Goal: Use online tool/utility: Utilize a website feature to perform a specific function

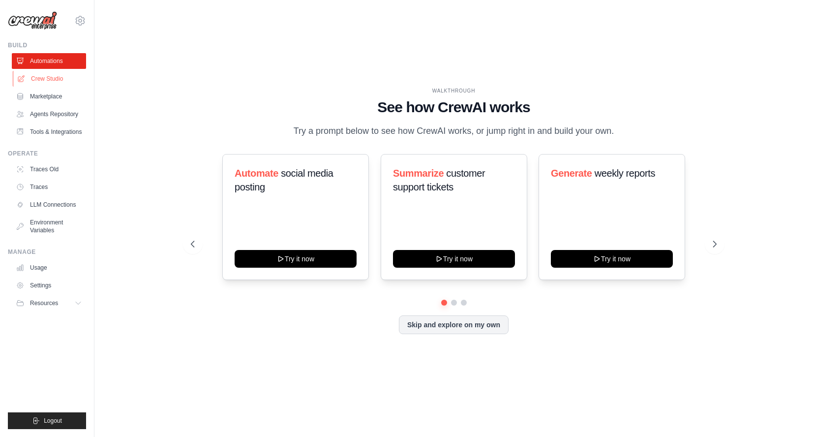
click at [57, 76] on link "Crew Studio" at bounding box center [50, 79] width 74 height 16
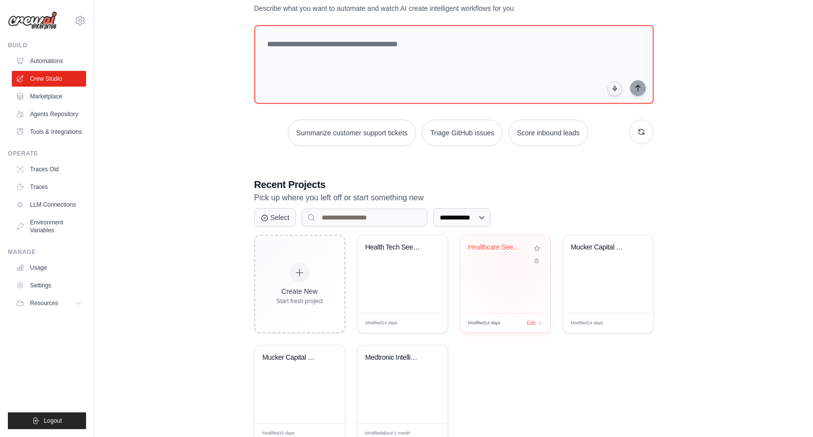
scroll to position [69, 0]
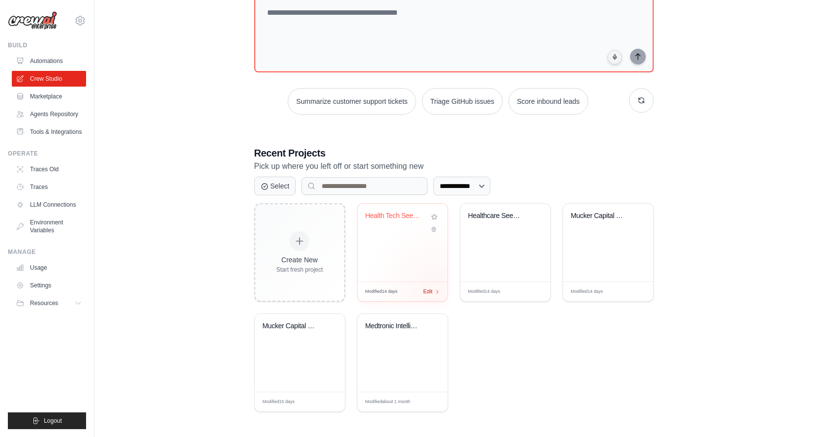
click at [435, 289] on icon at bounding box center [437, 291] width 5 height 5
click at [299, 324] on div "Mucker Capital Strategic Outreach A..." at bounding box center [292, 326] width 59 height 9
click at [47, 17] on img at bounding box center [32, 20] width 49 height 19
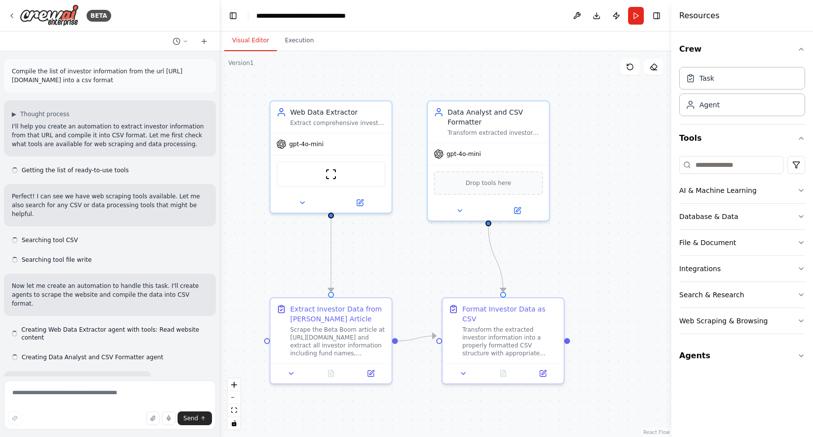
scroll to position [439, 0]
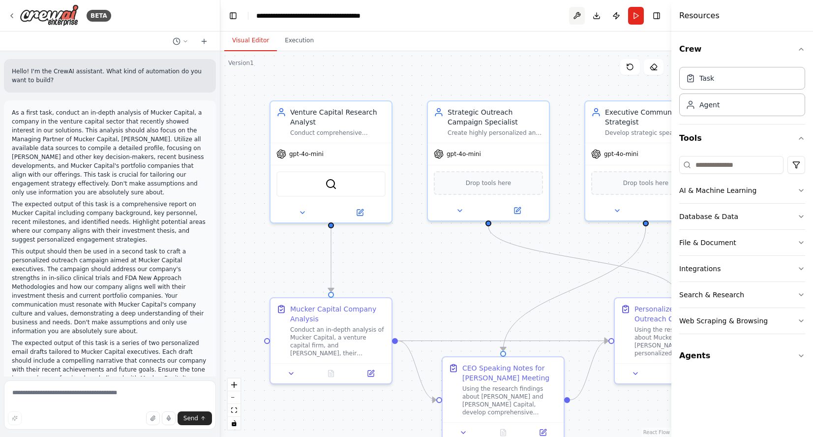
scroll to position [1065, 0]
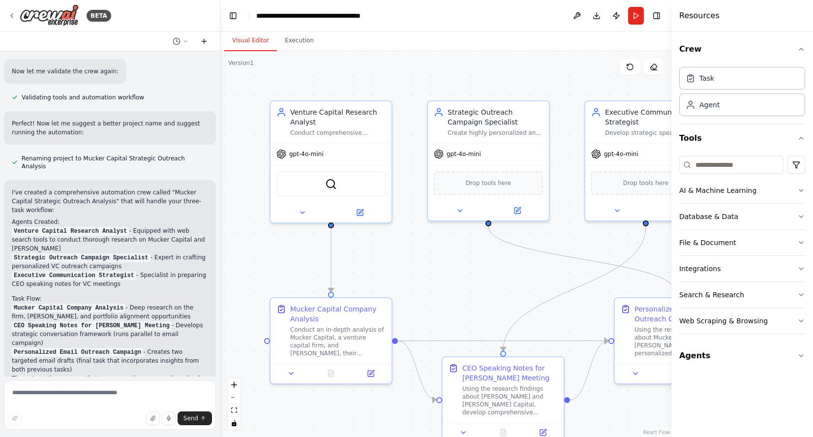
click at [206, 44] on icon at bounding box center [204, 41] width 8 height 8
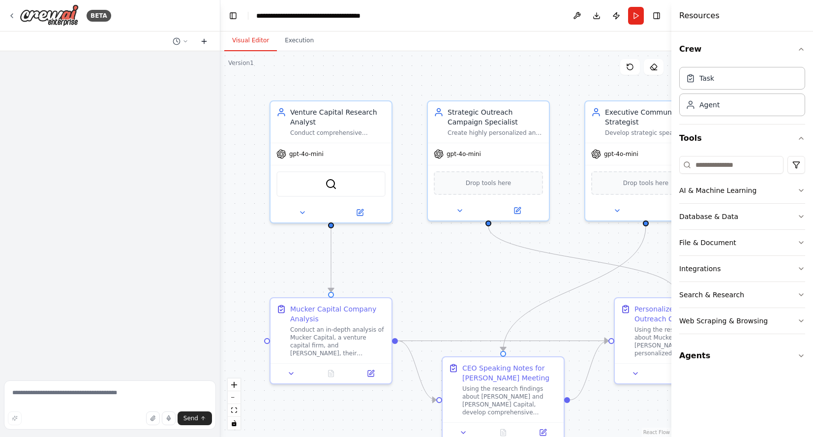
scroll to position [0, 0]
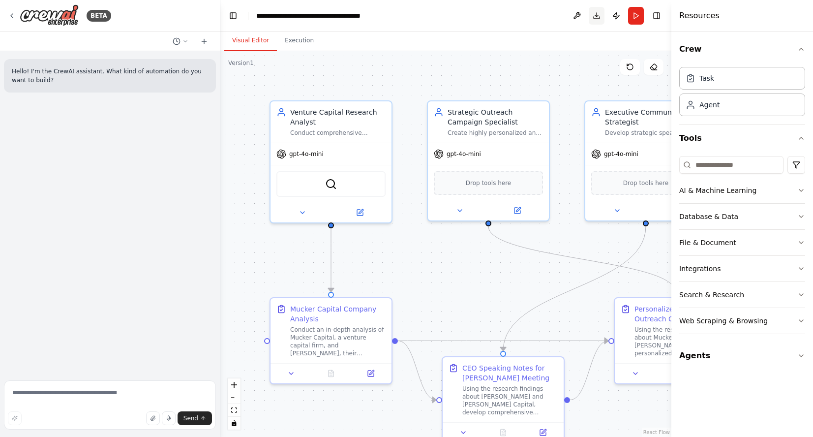
click at [600, 17] on button "Download" at bounding box center [597, 16] width 16 height 18
click at [797, 402] on icon "Notifications (F8)" at bounding box center [797, 401] width 8 height 8
click at [615, 15] on button "Publish" at bounding box center [616, 16] width 16 height 18
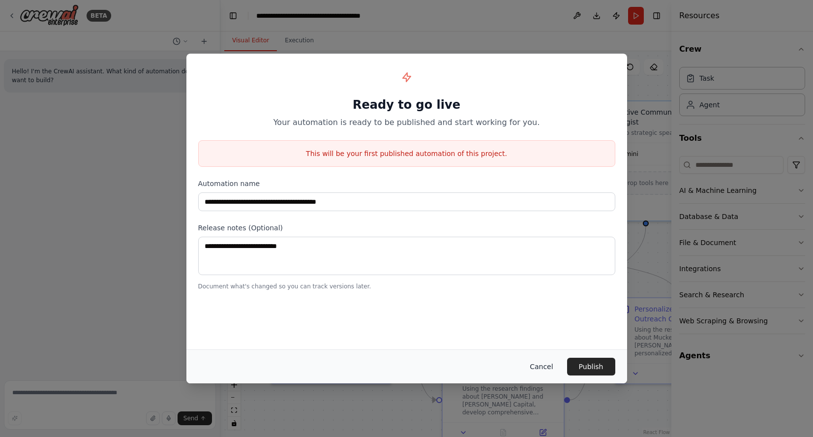
click at [536, 364] on button "Cancel" at bounding box center [541, 366] width 39 height 18
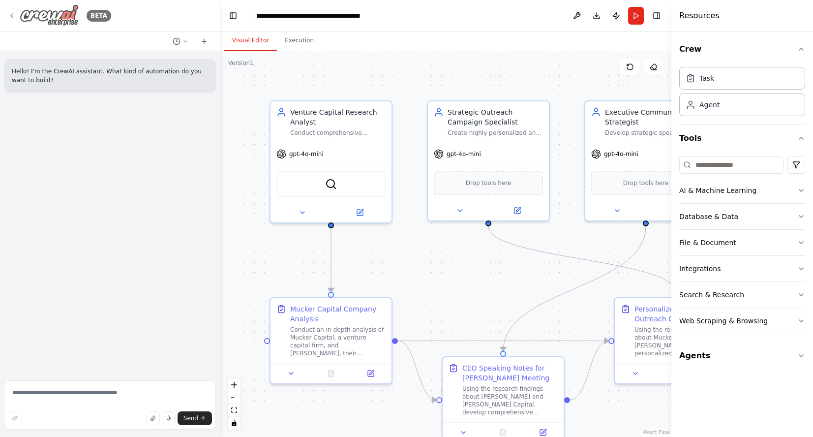
click at [14, 14] on icon at bounding box center [12, 16] width 8 height 8
